Goal: Check status: Check status

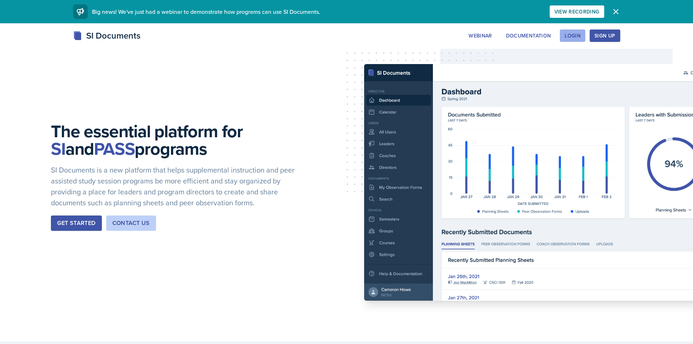
click at [575, 39] on button "Login" at bounding box center [572, 35] width 25 height 12
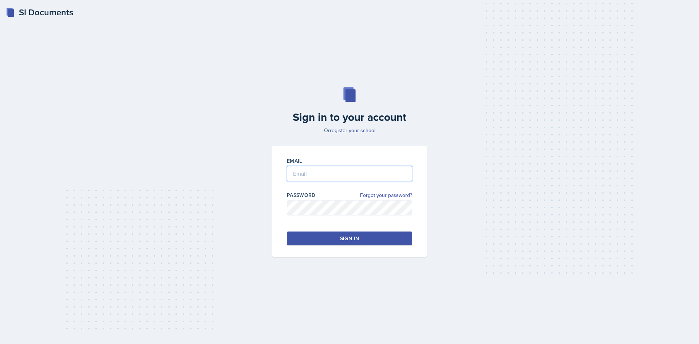
click at [362, 175] on input "email" at bounding box center [349, 173] width 125 height 15
type input "[EMAIL_ADDRESS][DOMAIN_NAME]"
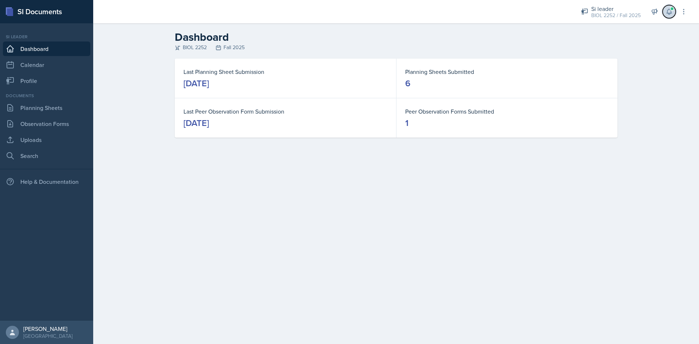
click at [667, 13] on icon at bounding box center [668, 11] width 7 height 7
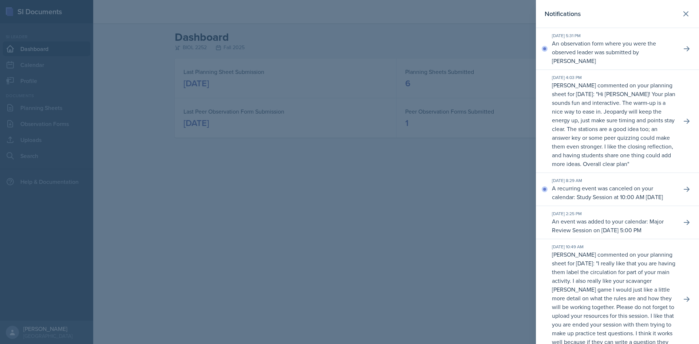
click at [687, 52] on div "[DATE] 5:31 PM An observation form where you were the observed leader was submi…" at bounding box center [617, 49] width 163 height 42
click at [684, 52] on icon at bounding box center [686, 48] width 7 height 7
